Goal: Contribute content: Add original content to the website for others to see

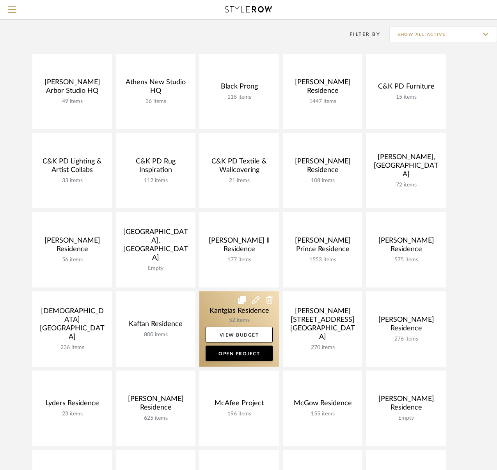
scroll to position [156, 0]
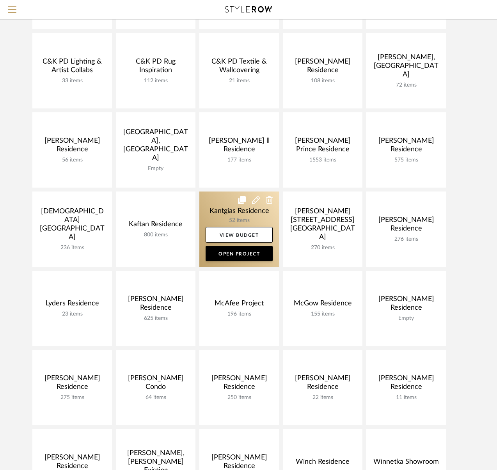
click at [229, 211] on link at bounding box center [239, 229] width 80 height 75
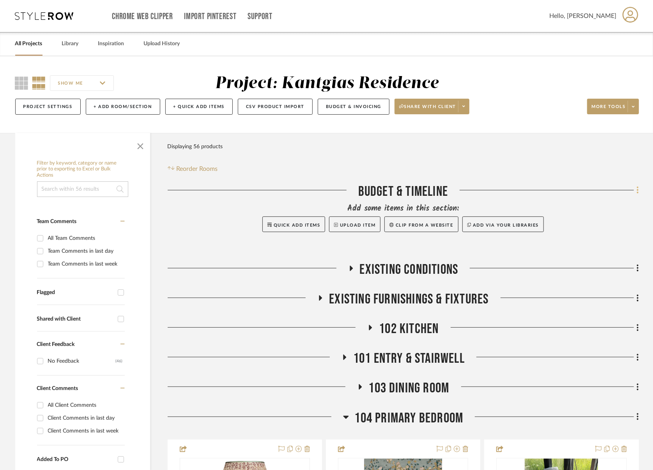
click at [502, 191] on icon at bounding box center [638, 190] width 2 height 9
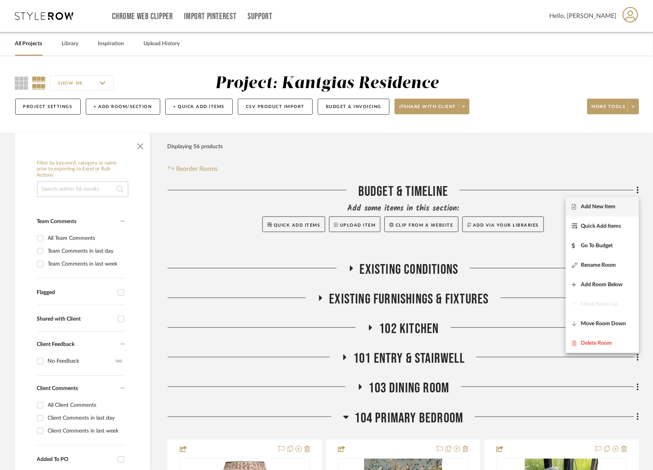
click at [502, 204] on span "Add New Item" at bounding box center [602, 207] width 61 height 7
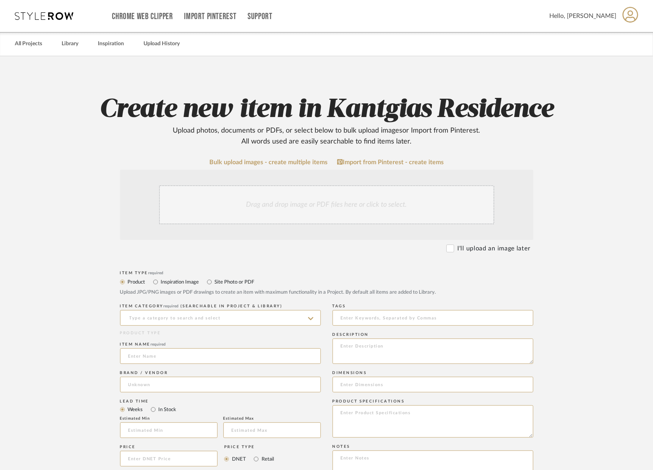
click at [308, 213] on div "Drag and drop image or PDF files here or click to select." at bounding box center [327, 204] width 336 height 39
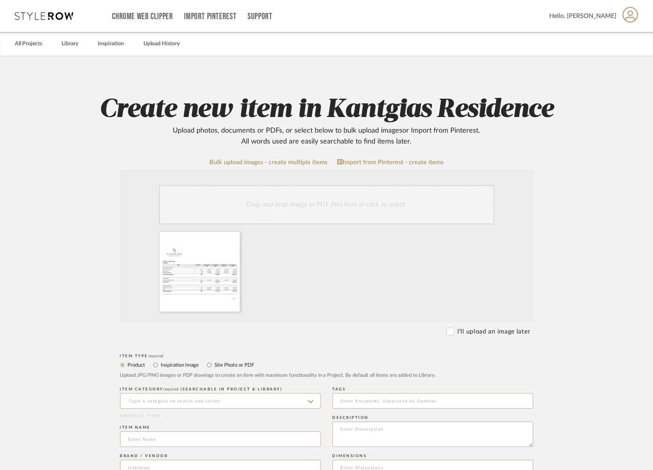
click at [219, 366] on label "Site Photo or PDF" at bounding box center [234, 365] width 41 height 9
click at [214, 366] on input "Site Photo or PDF" at bounding box center [209, 364] width 9 height 9
radio input "true"
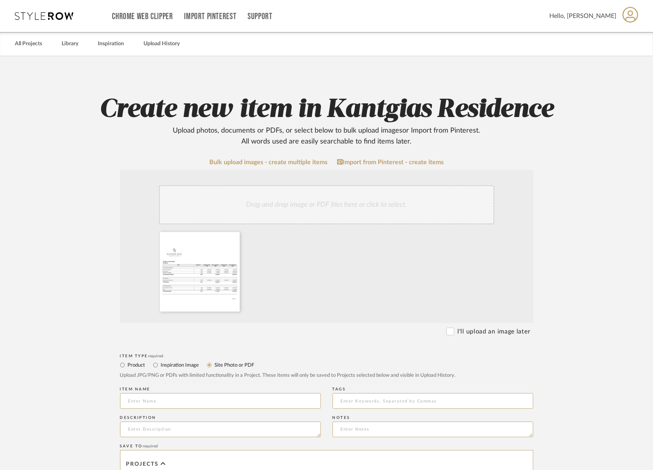
click at [172, 362] on label "Inspiration Image" at bounding box center [179, 365] width 39 height 9
click at [160, 362] on input "Inspiration Image" at bounding box center [155, 364] width 9 height 9
radio input "true"
click at [222, 366] on label "Site Photo or PDF" at bounding box center [234, 365] width 41 height 9
click at [214, 366] on input "Site Photo or PDF" at bounding box center [209, 364] width 9 height 9
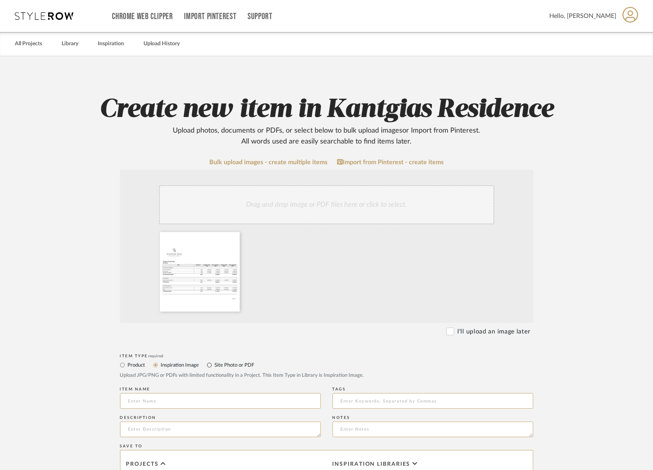
radio input "true"
click at [153, 409] on div "Item name" at bounding box center [220, 399] width 201 height 28
click at [173, 364] on label "Inspiration Image" at bounding box center [179, 365] width 39 height 9
click at [160, 364] on input "Inspiration Image" at bounding box center [155, 364] width 9 height 9
radio input "true"
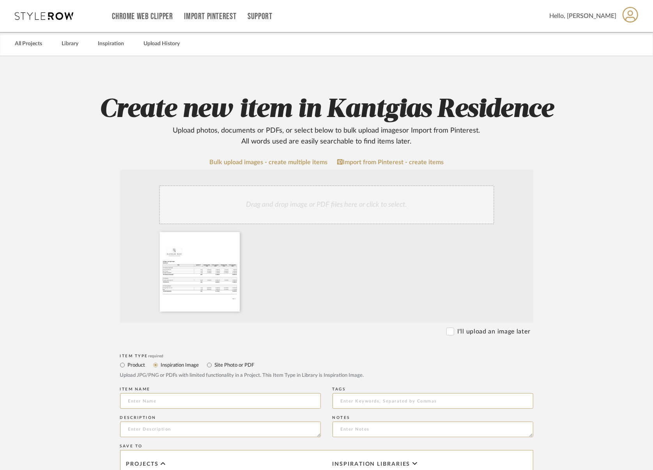
click at [226, 365] on label "Site Photo or PDF" at bounding box center [234, 365] width 41 height 9
click at [214, 365] on input "Site Photo or PDF" at bounding box center [209, 364] width 9 height 9
radio input "true"
click at [166, 399] on input at bounding box center [220, 401] width 201 height 16
type input "b"
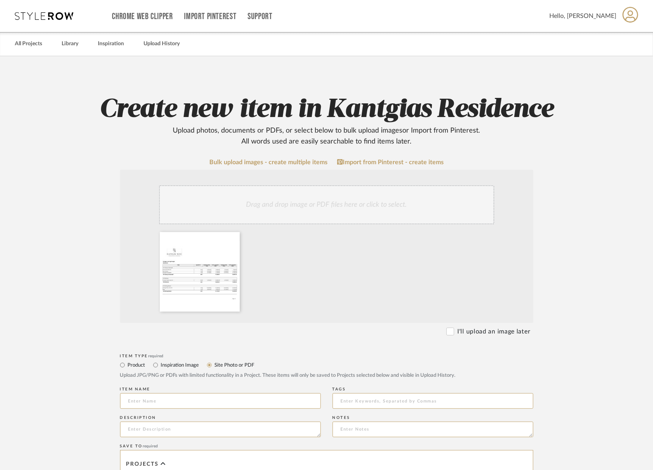
type input "L"
type input "0"
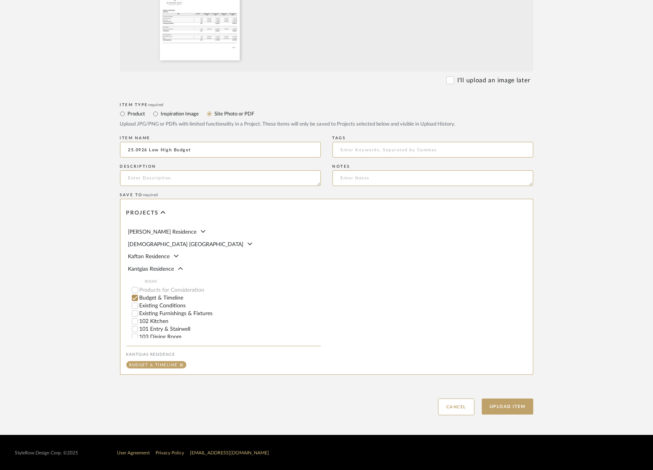
scroll to position [312, 0]
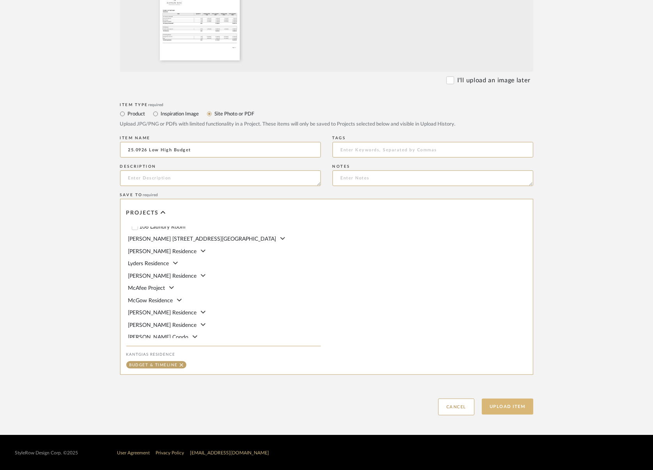
type input "25.0926 Low High Budget"
click at [502, 407] on button "Upload Item" at bounding box center [507, 407] width 51 height 16
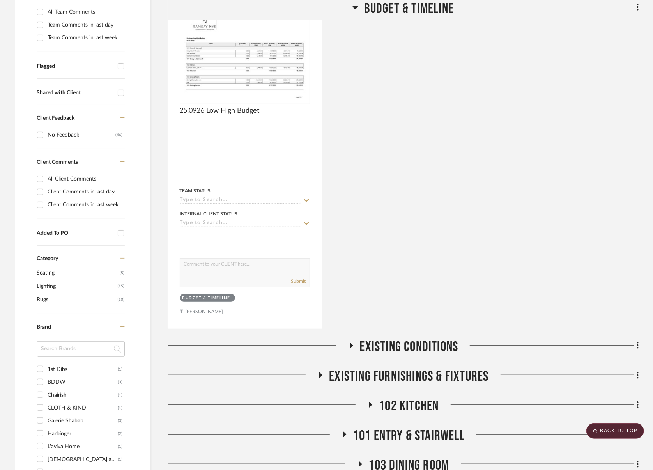
scroll to position [261, 0]
